Goal: Transaction & Acquisition: Purchase product/service

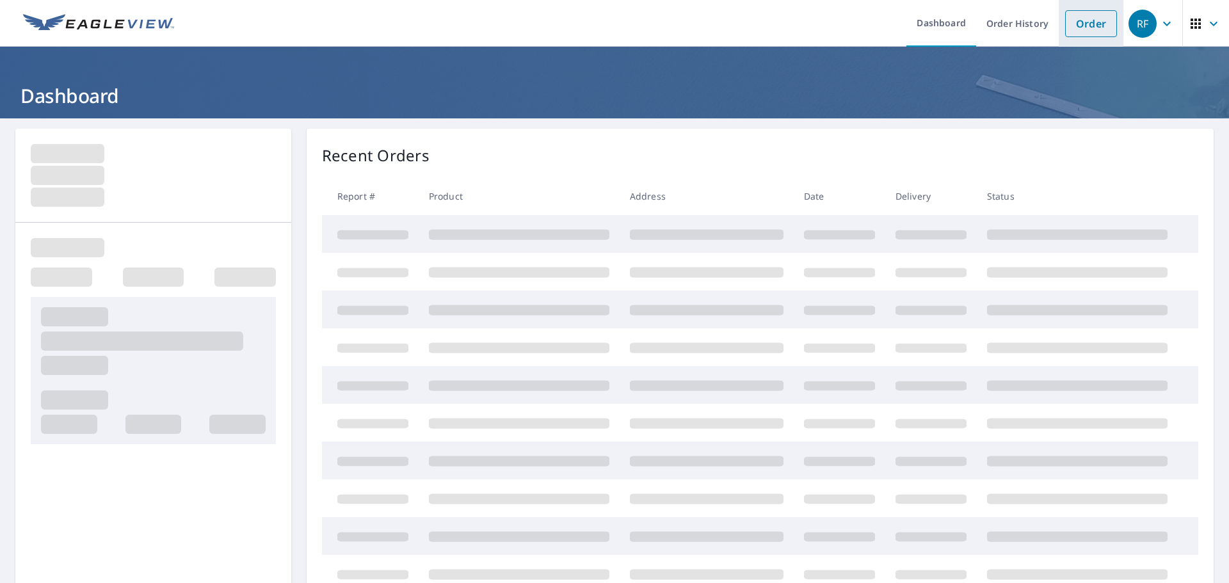
click at [1082, 29] on link "Order" at bounding box center [1091, 23] width 52 height 27
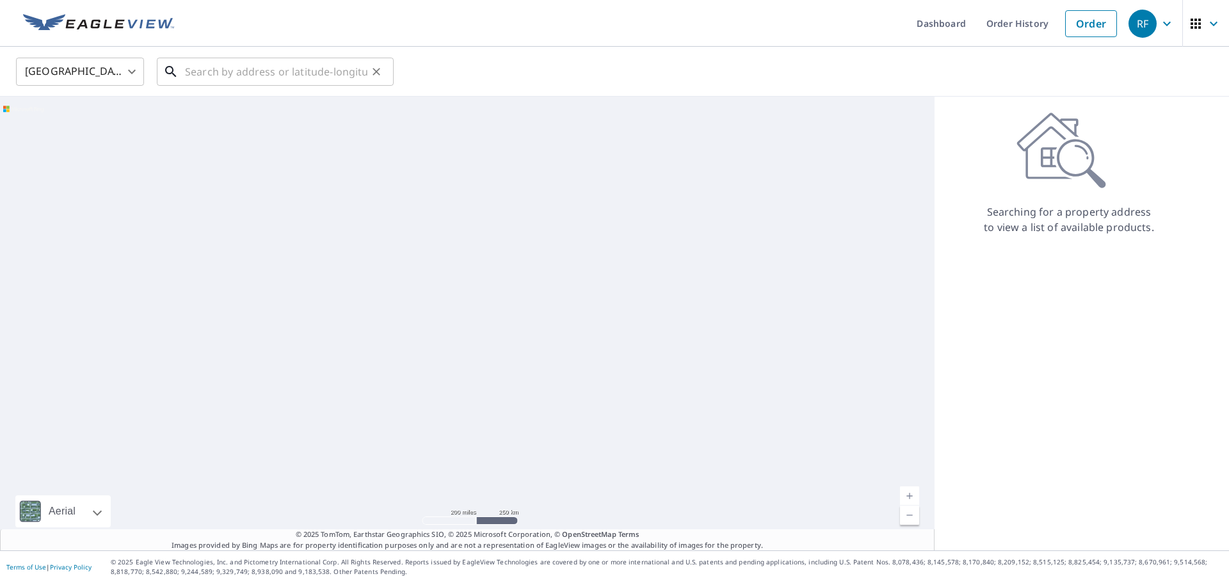
click at [220, 78] on input "text" at bounding box center [276, 72] width 182 height 36
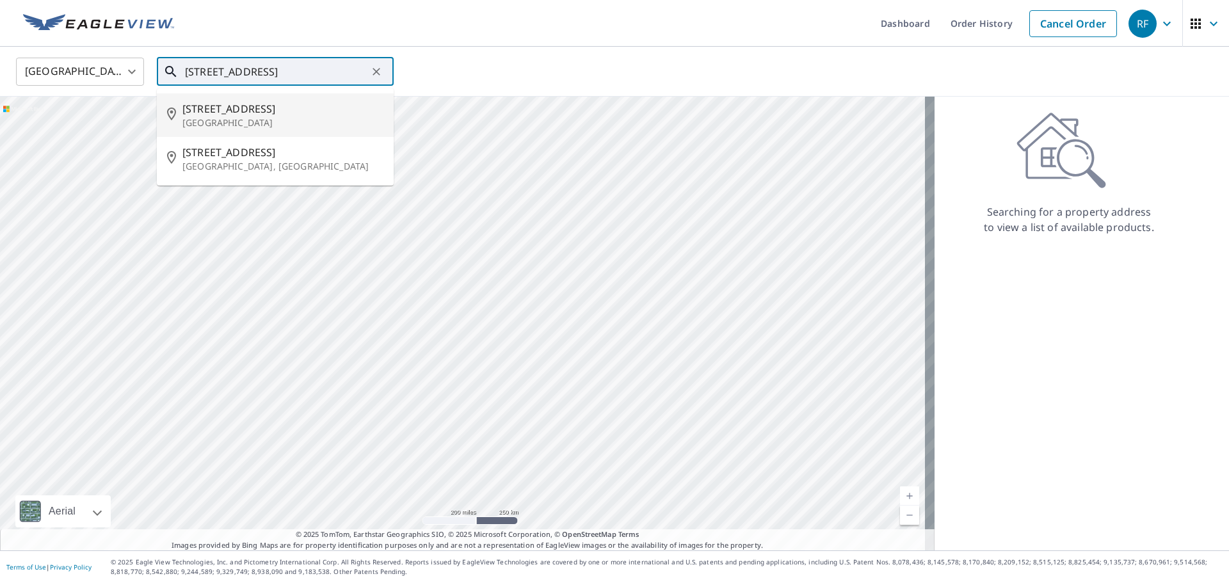
click at [231, 106] on span "[STREET_ADDRESS]" at bounding box center [282, 108] width 201 height 15
type input "[STREET_ADDRESS]"
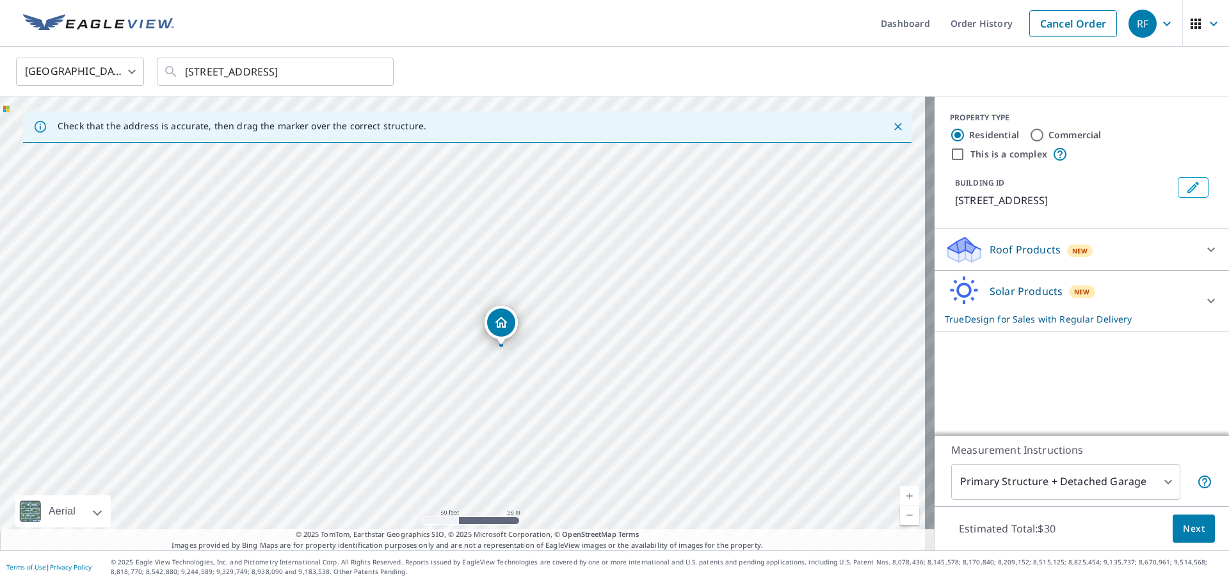
drag, startPoint x: 463, startPoint y: 317, endPoint x: 502, endPoint y: 341, distance: 45.7
drag, startPoint x: 421, startPoint y: 349, endPoint x: 365, endPoint y: 380, distance: 64.5
click at [365, 380] on div "[STREET_ADDRESS]" at bounding box center [467, 324] width 934 height 454
drag, startPoint x: 198, startPoint y: 409, endPoint x: 576, endPoint y: 402, distance: 377.6
click at [576, 402] on div "[STREET_ADDRESS]" at bounding box center [467, 324] width 934 height 454
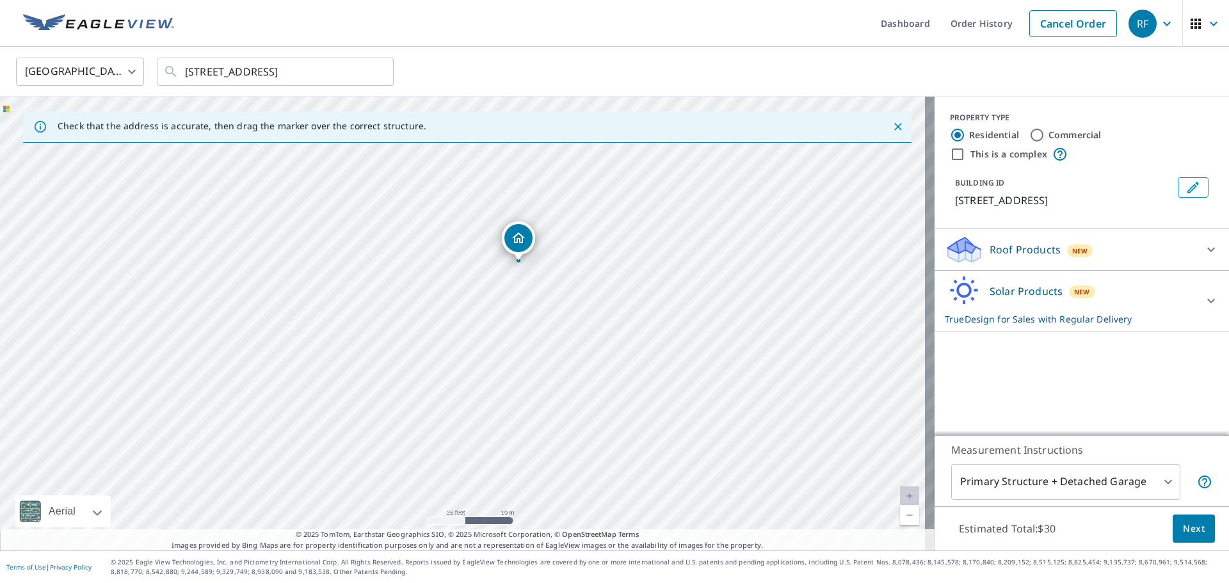
drag, startPoint x: 691, startPoint y: 394, endPoint x: 495, endPoint y: 383, distance: 196.1
click at [495, 383] on div "[STREET_ADDRESS]" at bounding box center [467, 324] width 934 height 454
click at [1204, 257] on icon at bounding box center [1210, 249] width 15 height 15
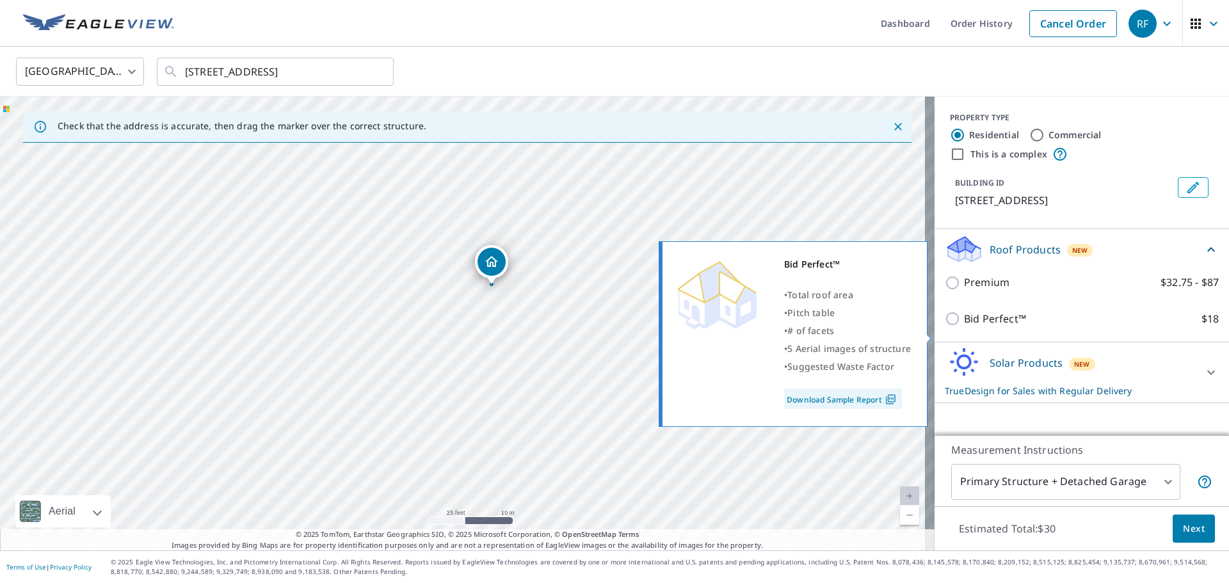
click at [944, 326] on input "Bid Perfect™ $18" at bounding box center [953, 318] width 19 height 15
checkbox input "true"
checkbox input "false"
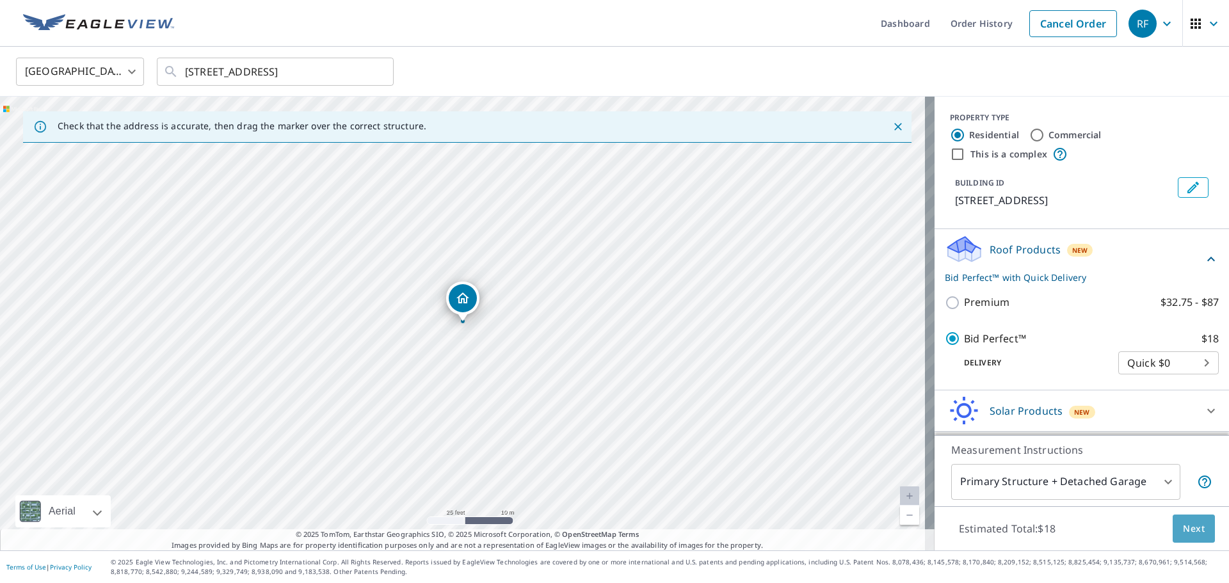
click at [1183, 522] on span "Next" at bounding box center [1194, 529] width 22 height 16
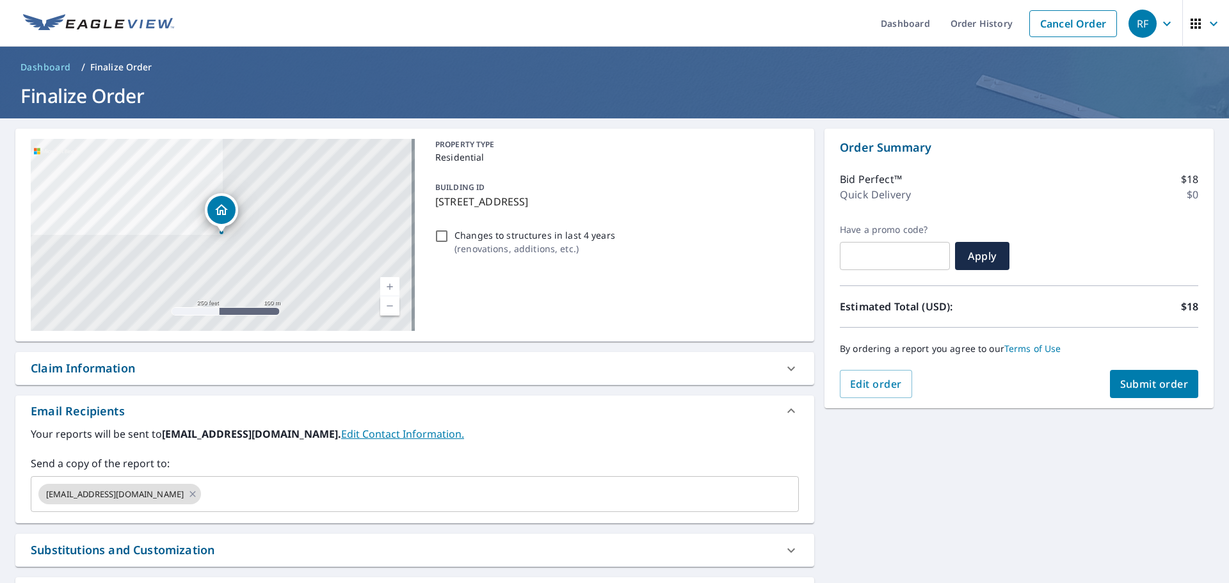
scroll to position [110, 0]
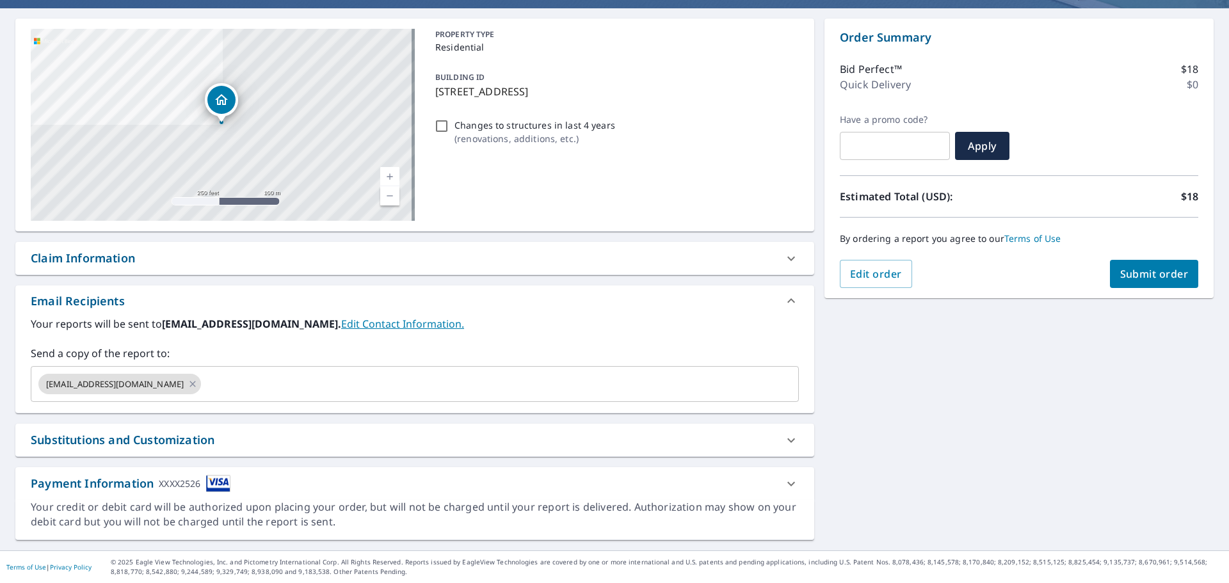
click at [1134, 278] on span "Submit order" at bounding box center [1154, 274] width 68 height 14
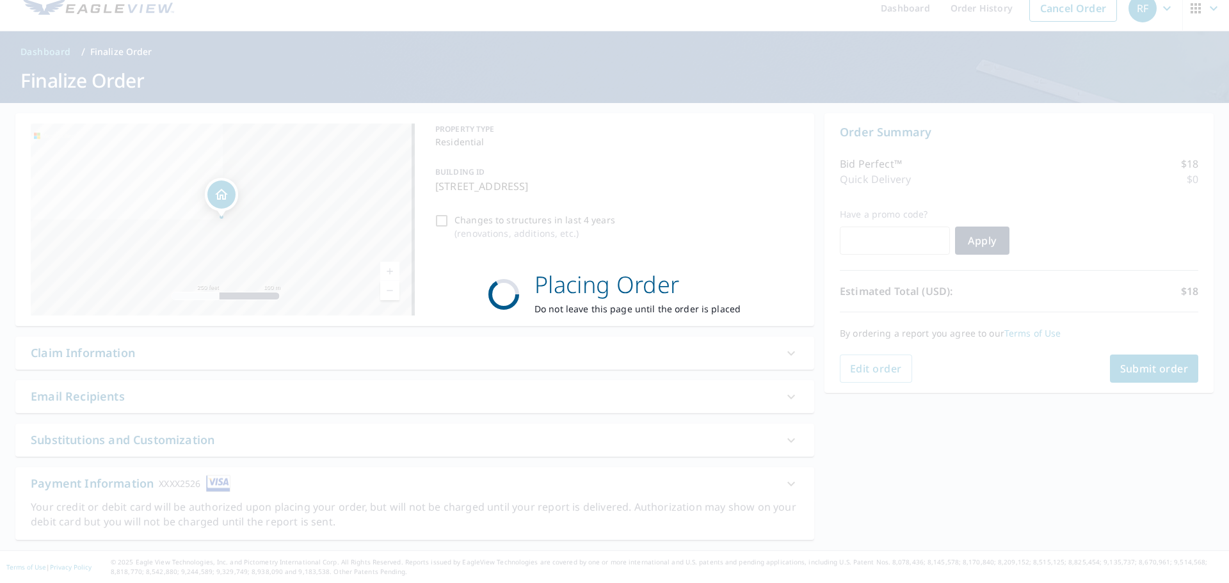
scroll to position [15, 0]
